Goal: Information Seeking & Learning: Understand process/instructions

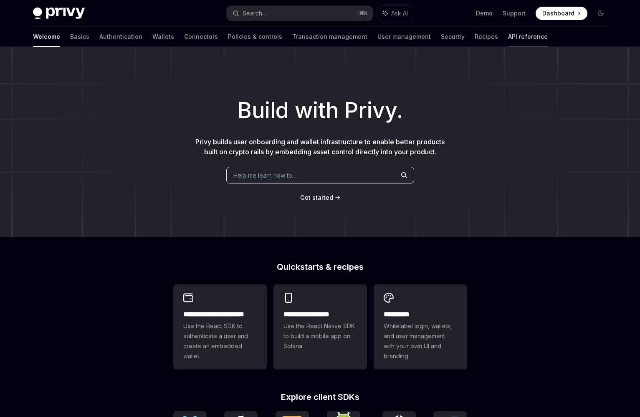
click at [508, 41] on link "API reference" at bounding box center [528, 37] width 40 height 20
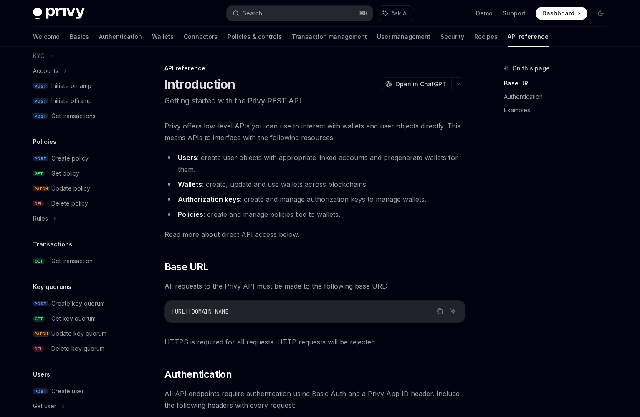
scroll to position [445, 0]
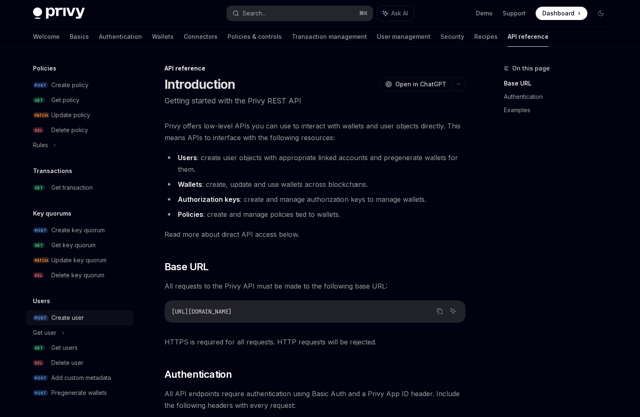
click at [72, 313] on div "Create user" at bounding box center [67, 318] width 33 height 10
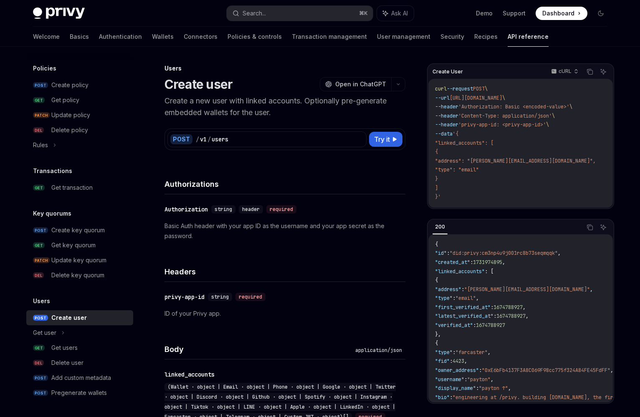
type textarea "*"
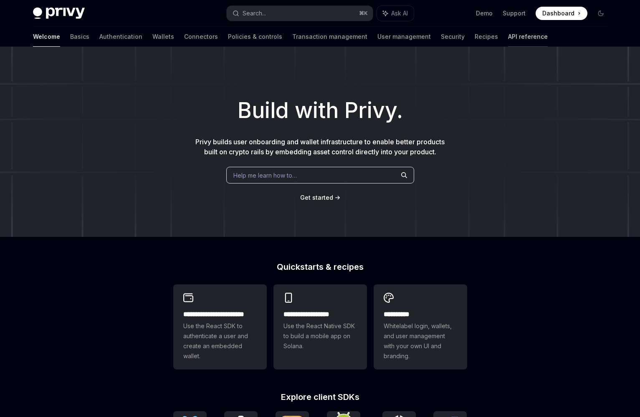
click at [508, 38] on link "API reference" at bounding box center [528, 37] width 40 height 20
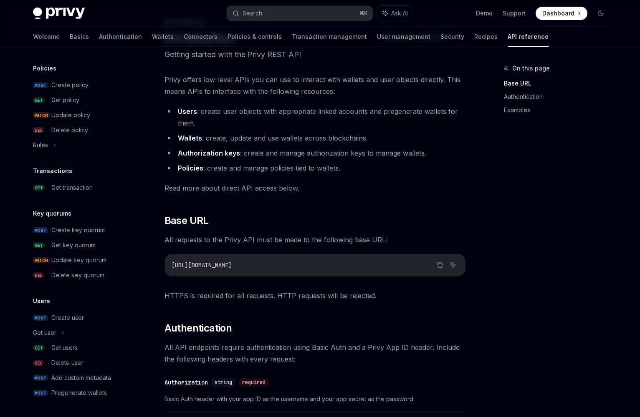
scroll to position [52, 0]
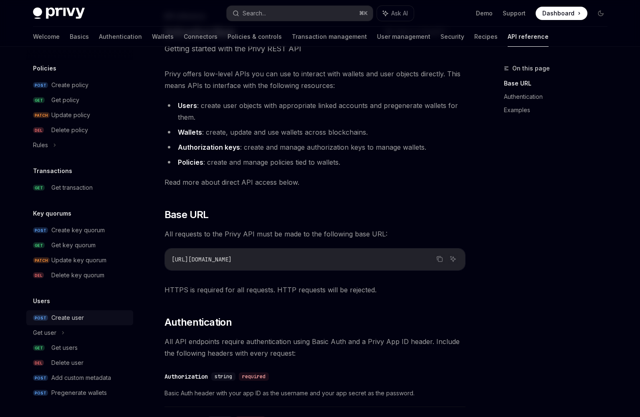
click at [71, 318] on div "Create user" at bounding box center [67, 318] width 33 height 10
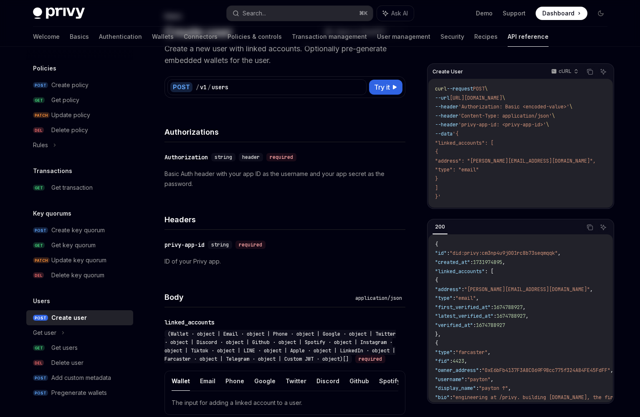
type textarea "*"
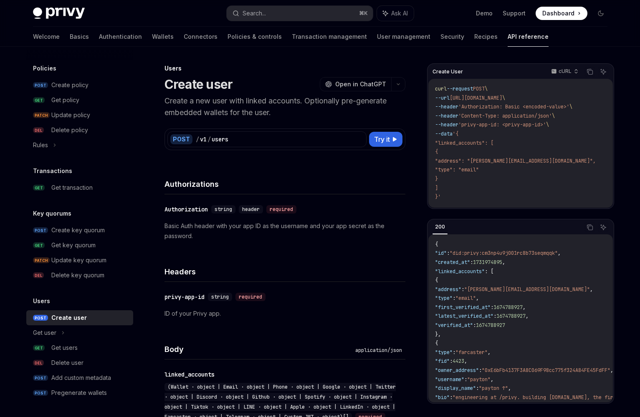
scroll to position [55, 0]
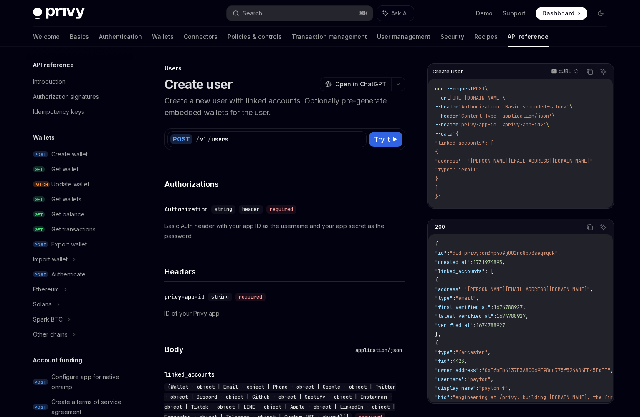
scroll to position [445, 0]
